Goal: Find specific page/section: Find specific page/section

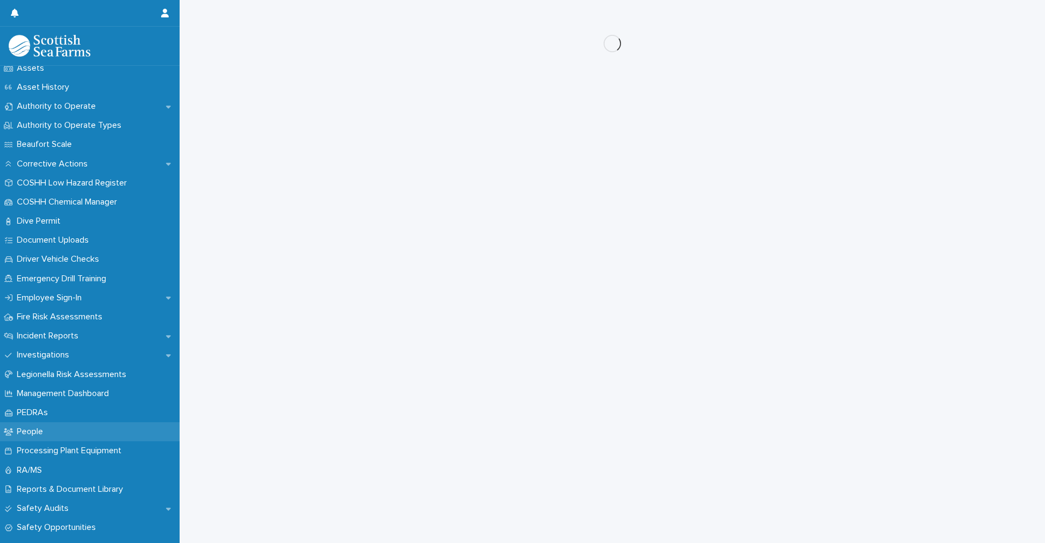
scroll to position [218, 0]
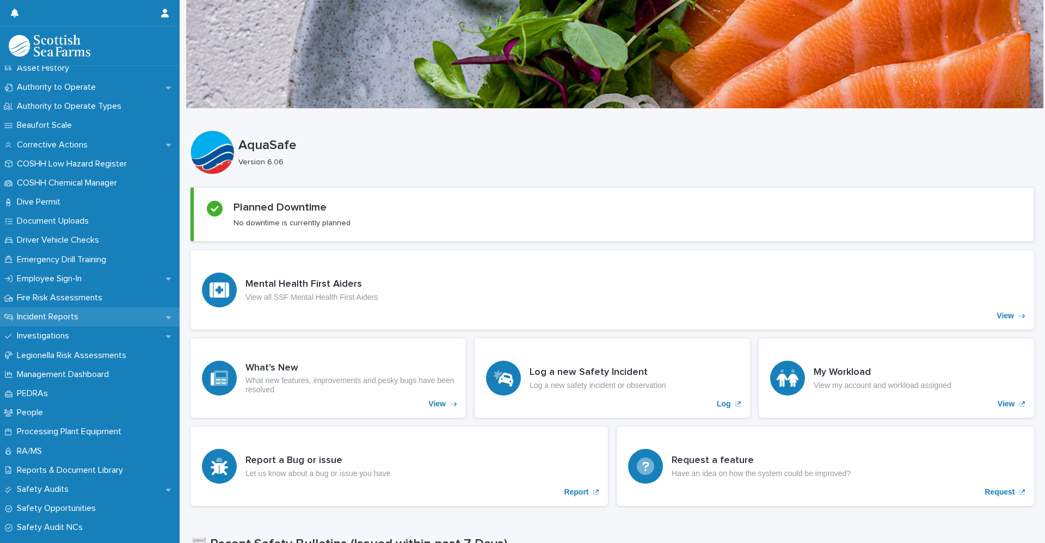
click at [65, 318] on p "Incident Reports" at bounding box center [50, 317] width 75 height 10
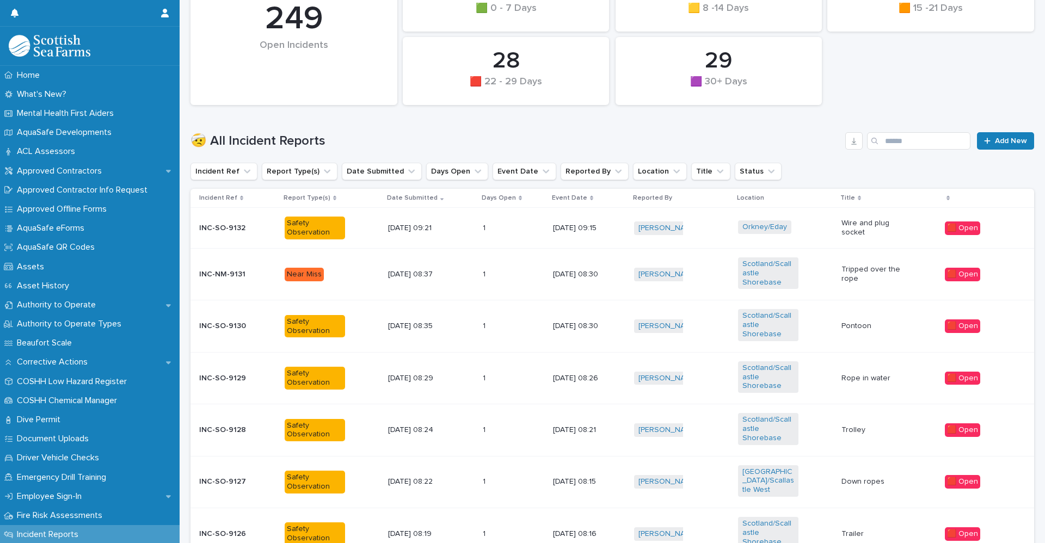
scroll to position [427, 0]
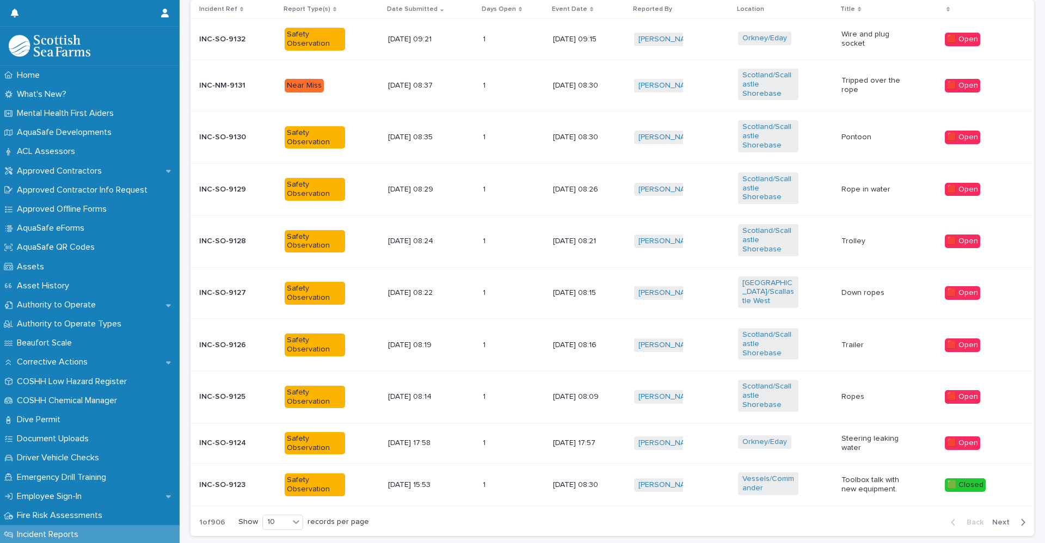
click at [992, 519] on span "Next" at bounding box center [1004, 523] width 24 height 8
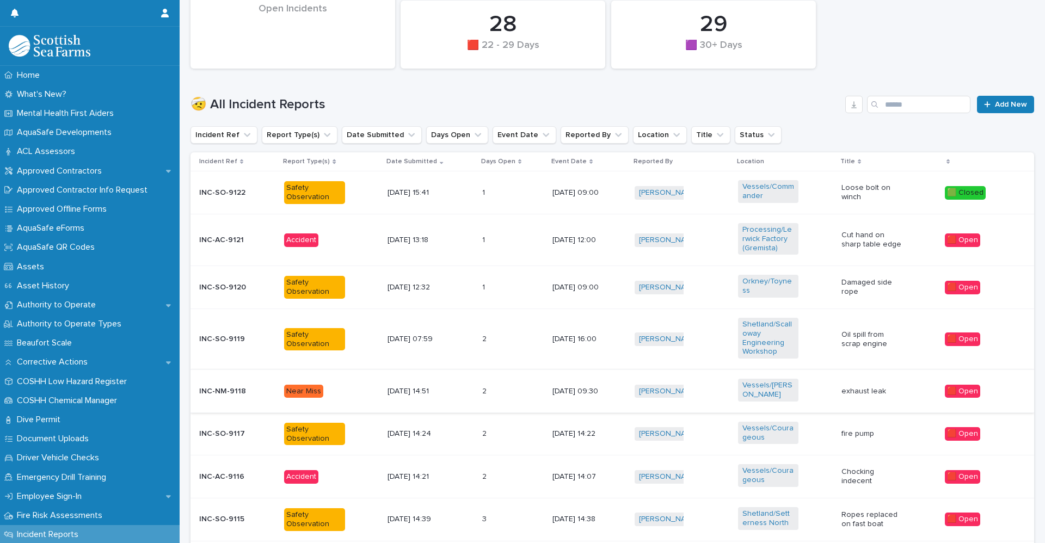
scroll to position [335, 0]
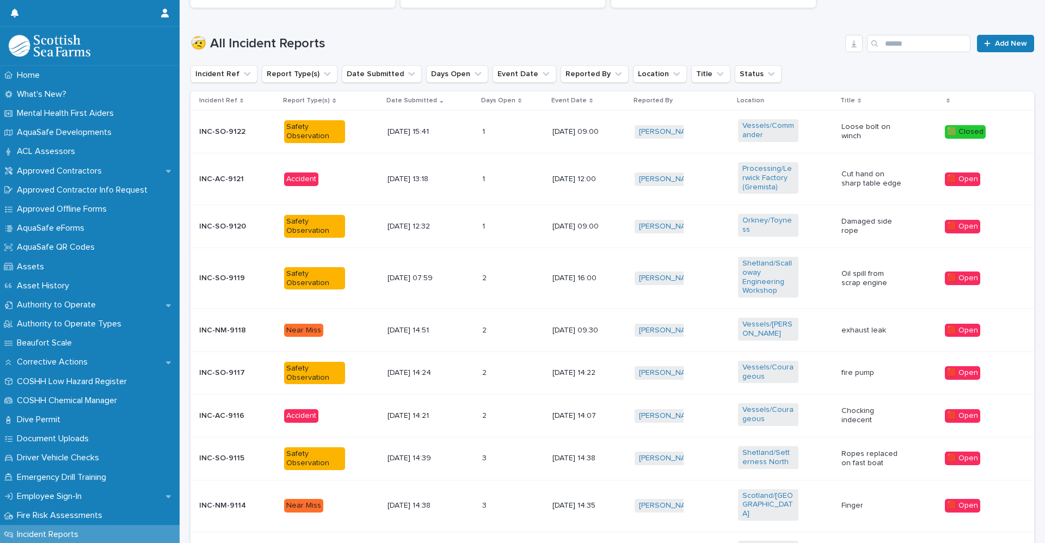
click at [357, 412] on div "Accident" at bounding box center [331, 416] width 95 height 22
